Goal: Transaction & Acquisition: Purchase product/service

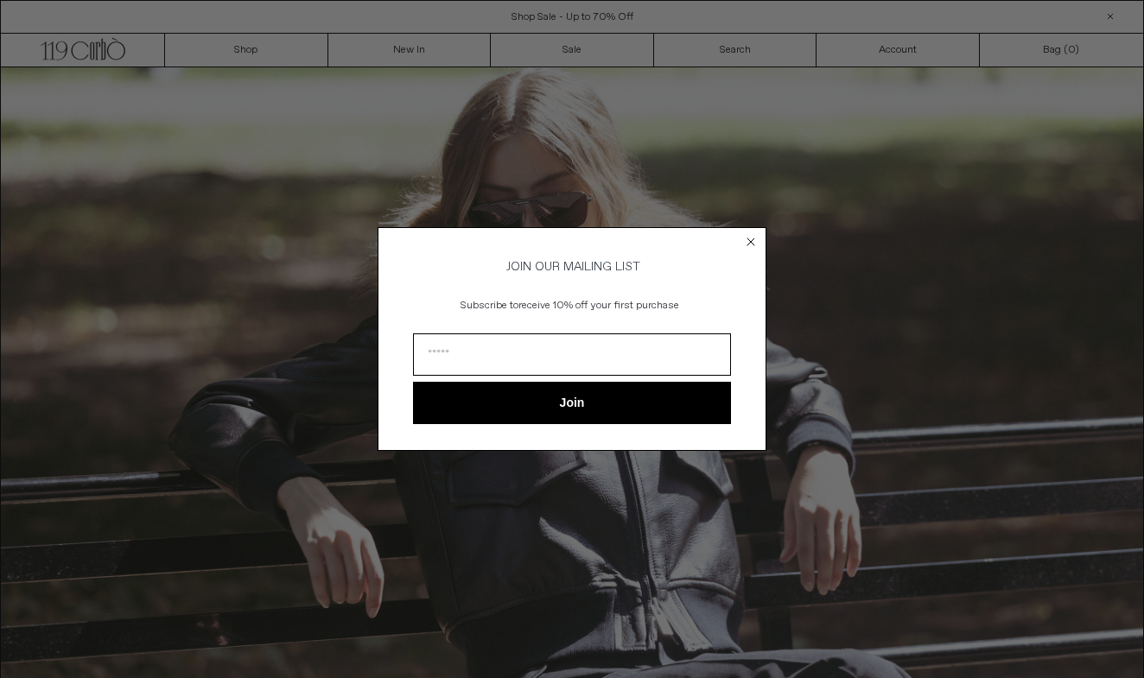
click at [747, 244] on circle "Close dialog" at bounding box center [751, 242] width 16 height 16
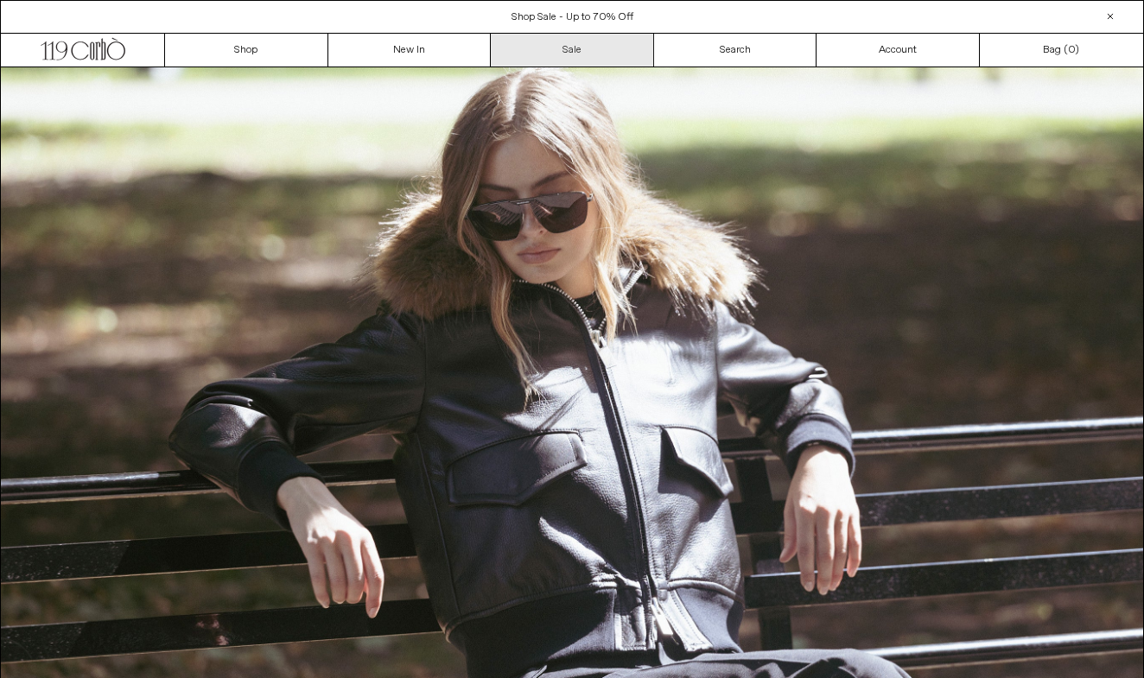
click at [580, 60] on link "Sale" at bounding box center [572, 50] width 163 height 33
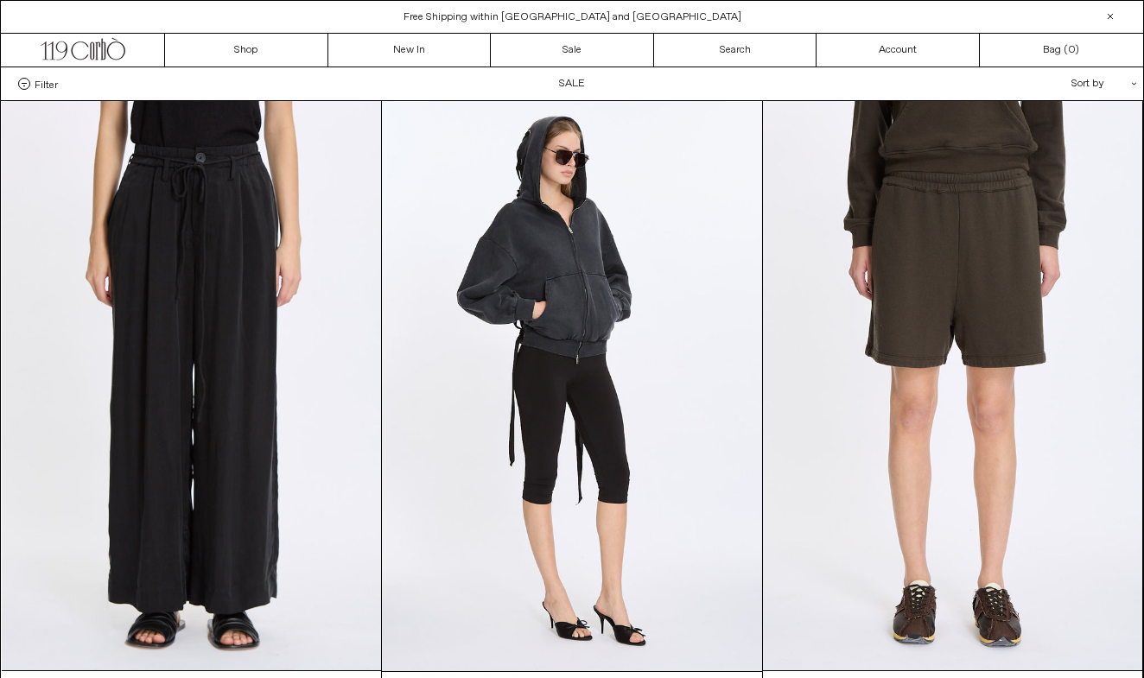
click at [1088, 90] on div "Sort by .cls-1{fill:#231f20}" at bounding box center [1047, 83] width 155 height 33
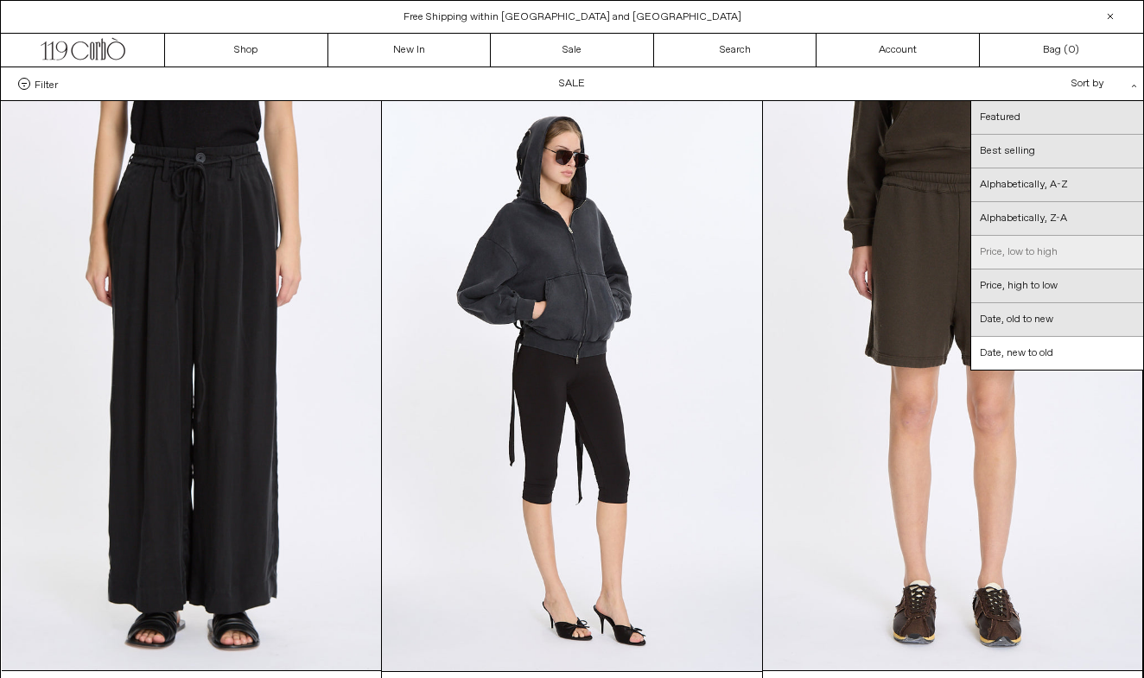
click at [1044, 263] on link "Price, low to high" at bounding box center [1057, 253] width 172 height 34
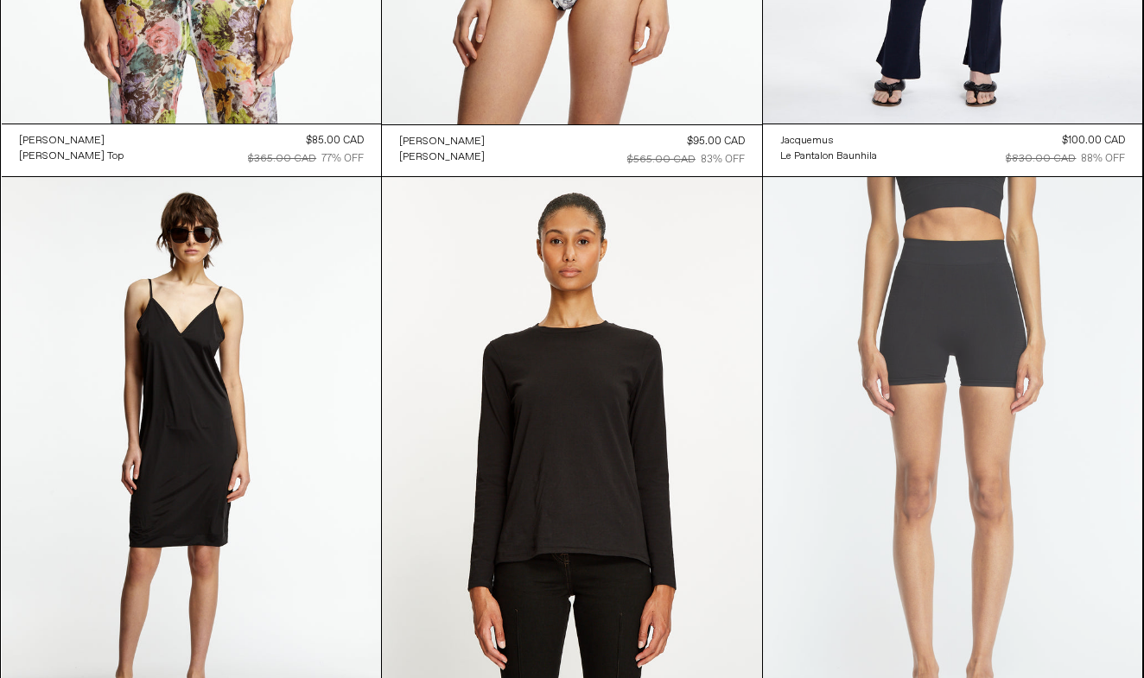
scroll to position [663, 0]
